Goal: Consume media (video, audio)

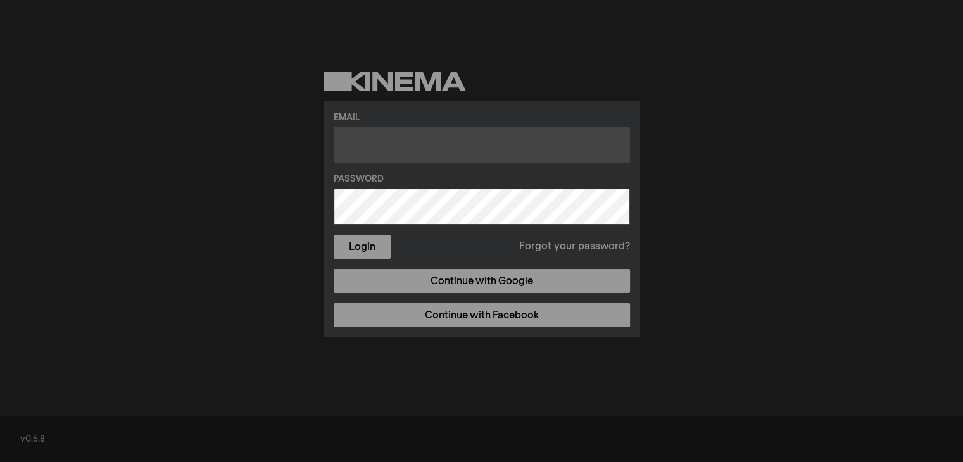
click at [397, 138] on input "text" at bounding box center [482, 144] width 296 height 35
type input "[EMAIL_ADDRESS][DOMAIN_NAME]"
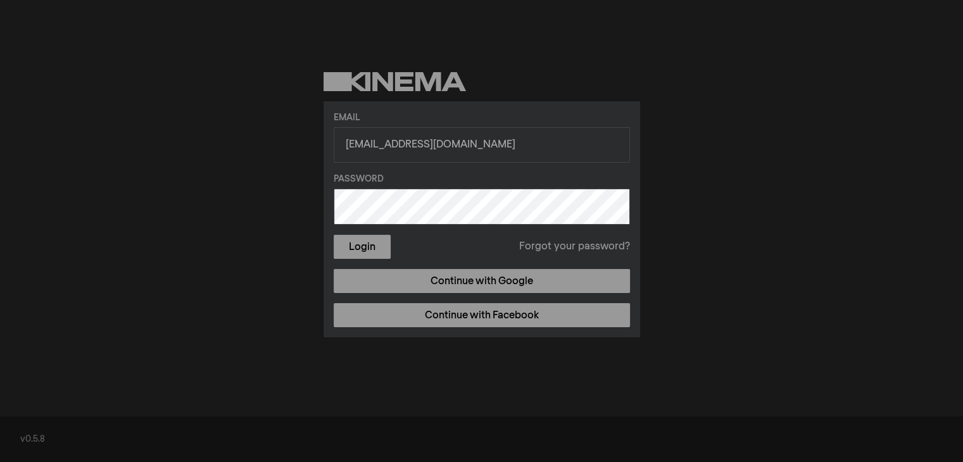
click at [334, 235] on button "Login" at bounding box center [362, 247] width 57 height 24
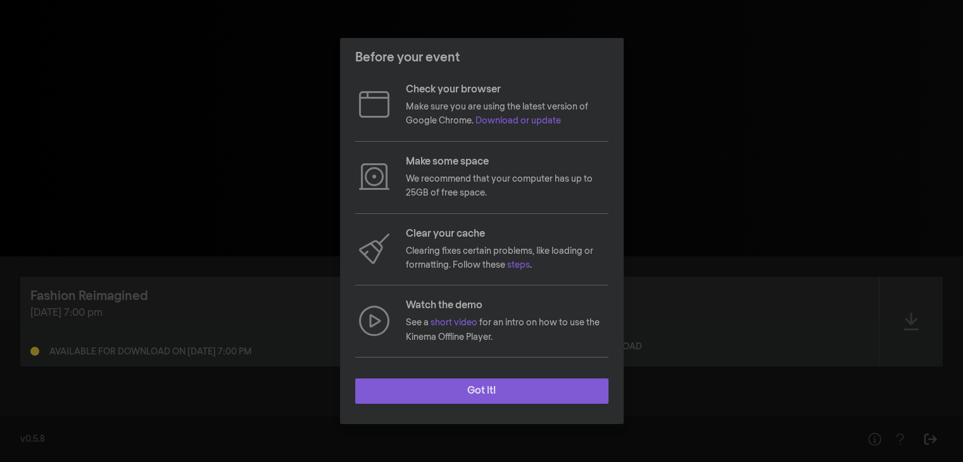
click at [494, 382] on button "Got it!" at bounding box center [481, 391] width 253 height 25
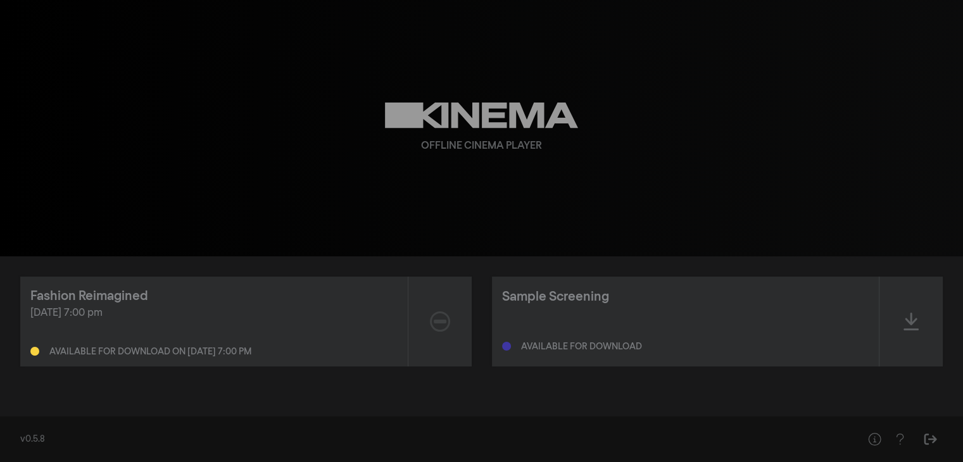
click at [203, 302] on div "Fashion Reimagined" at bounding box center [213, 296] width 367 height 19
click at [175, 351] on div "Available for download on [DATE] 7:00 pm" at bounding box center [150, 352] width 202 height 9
click at [241, 348] on div "Available for download on [DATE] 7:00 pm" at bounding box center [150, 352] width 202 height 9
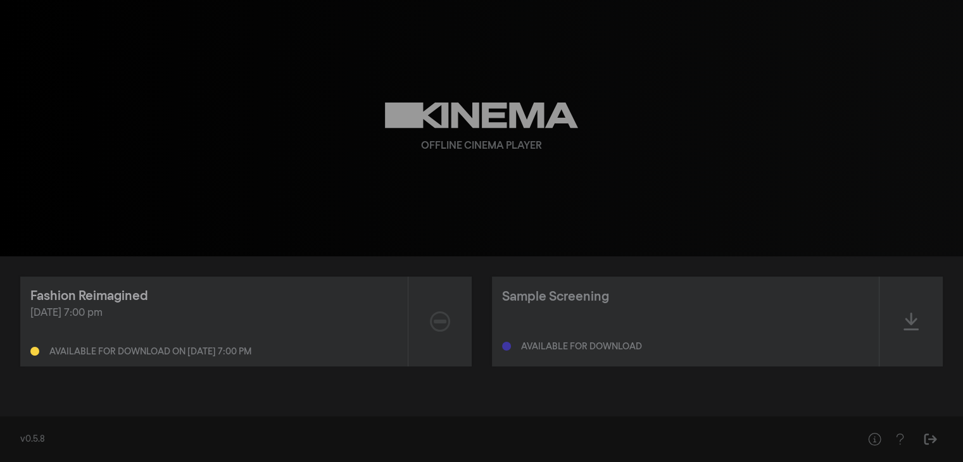
click at [99, 294] on div "Fashion Reimagined" at bounding box center [89, 296] width 118 height 19
click at [434, 320] on icon at bounding box center [440, 322] width 20 height 20
click at [130, 294] on div "Fashion Reimagined" at bounding box center [89, 296] width 118 height 19
click at [127, 338] on div "[DATE] 7:00 pm Available for download on [DATE] 7:00 pm" at bounding box center [213, 331] width 367 height 51
click at [121, 294] on div "Fashion Reimagined" at bounding box center [89, 296] width 118 height 19
